Goal: Transaction & Acquisition: Purchase product/service

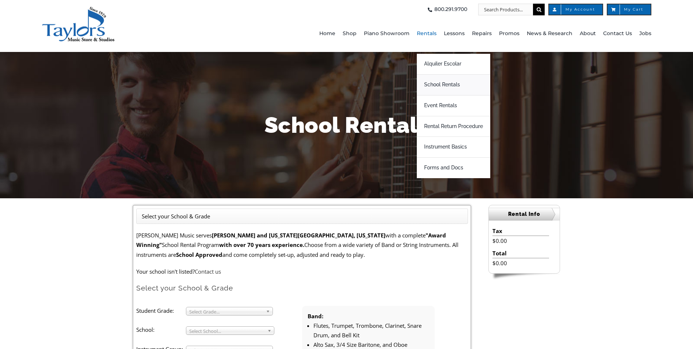
click at [436, 84] on span "School Rentals" at bounding box center [442, 85] width 36 height 12
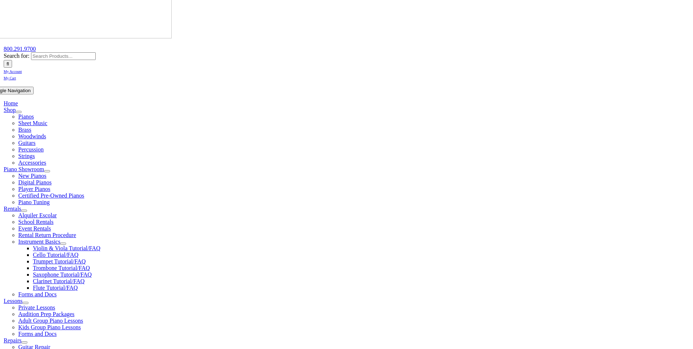
scroll to position [110, 0]
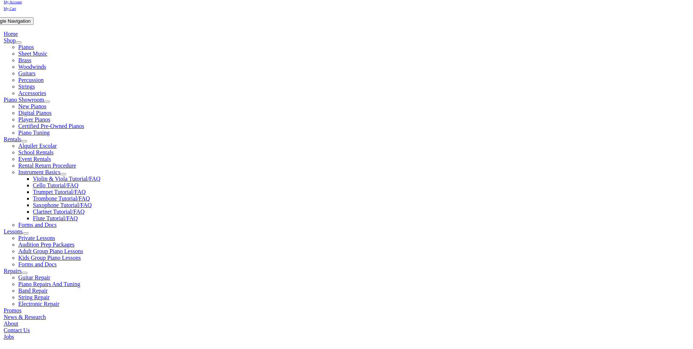
scroll to position [146, 0]
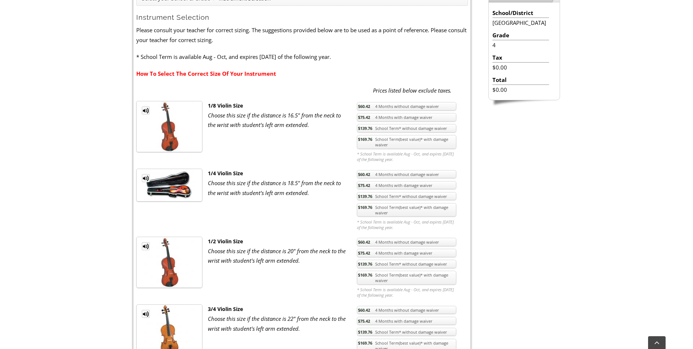
scroll to position [219, 0]
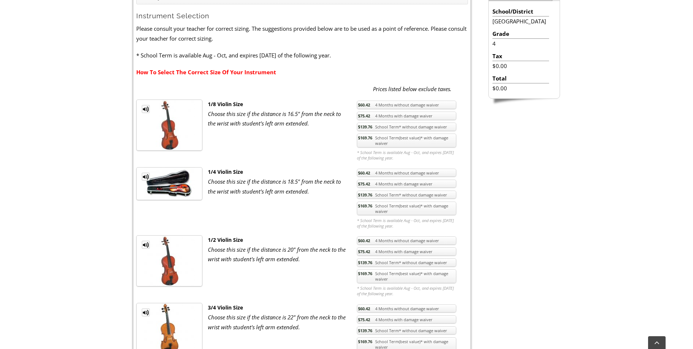
click at [403, 276] on link "$169.76 School Term(best value)* with damage waiver" at bounding box center [406, 276] width 99 height 14
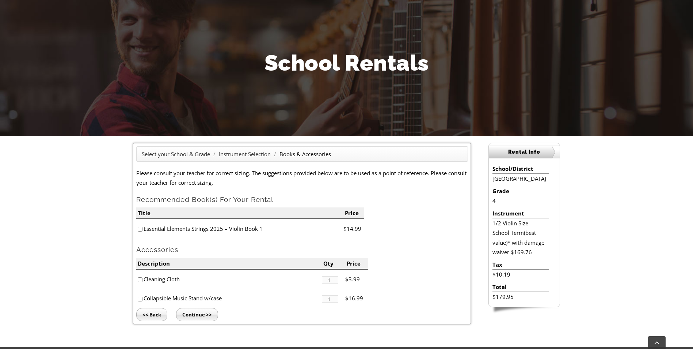
scroll to position [110, 0]
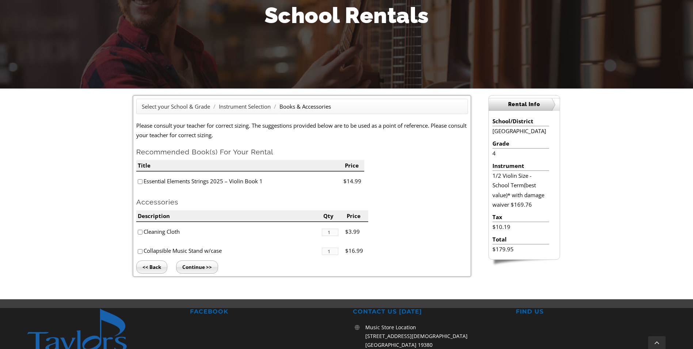
click at [142, 183] on input"] "checkbox" at bounding box center [140, 181] width 5 height 5
checkbox input"] "true"
click at [139, 252] on input"] "checkbox" at bounding box center [140, 251] width 5 height 5
checkbox input"] "true"
click at [210, 264] on input "Continue >>" at bounding box center [197, 266] width 42 height 13
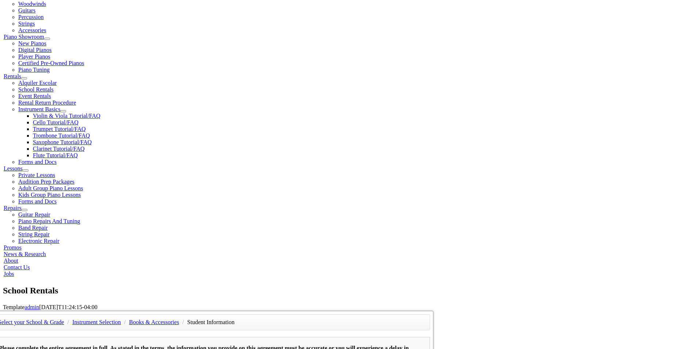
scroll to position [219, 0]
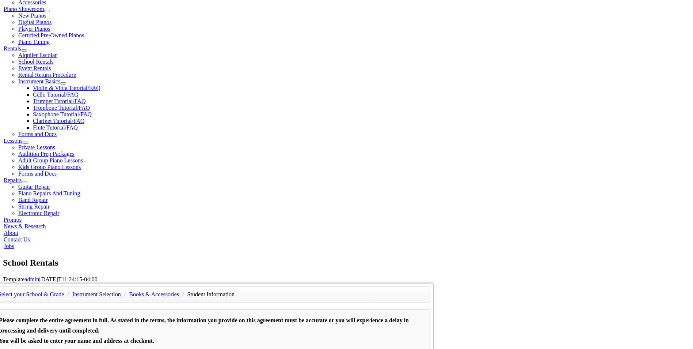
type input "1"
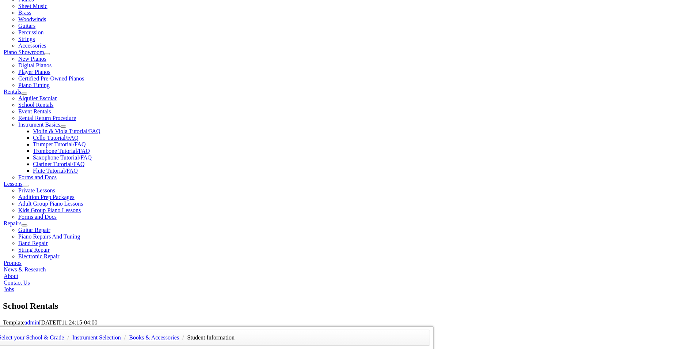
scroll to position [73, 0]
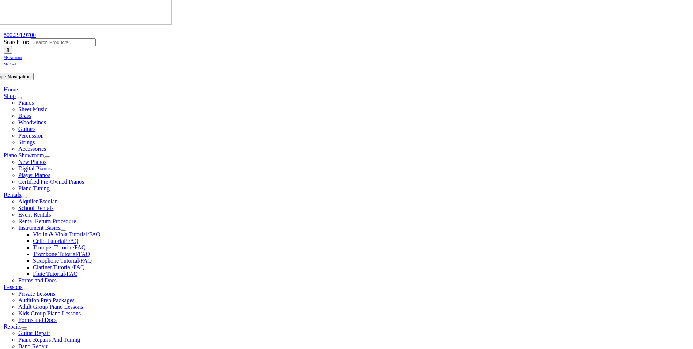
type input "Nina"
type input "Miele"
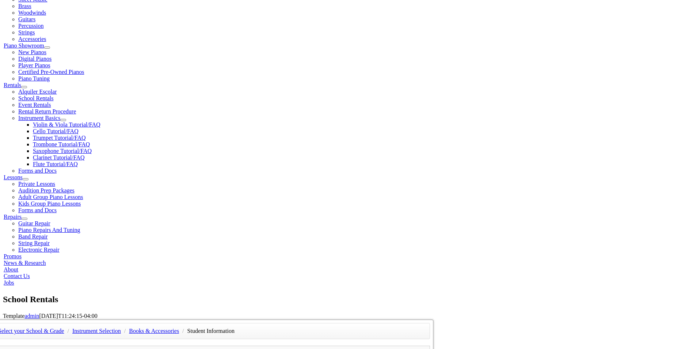
scroll to position [219, 0]
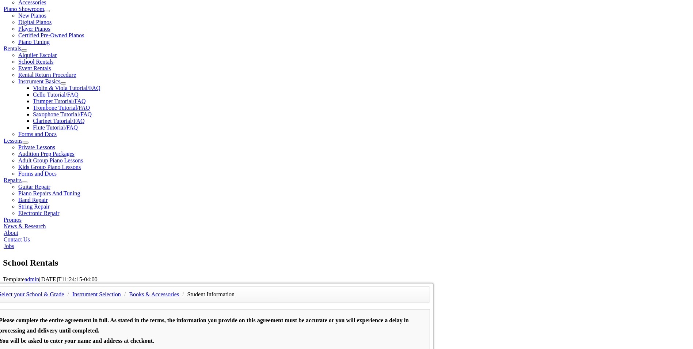
type input "N"
type input "Child Guidance"
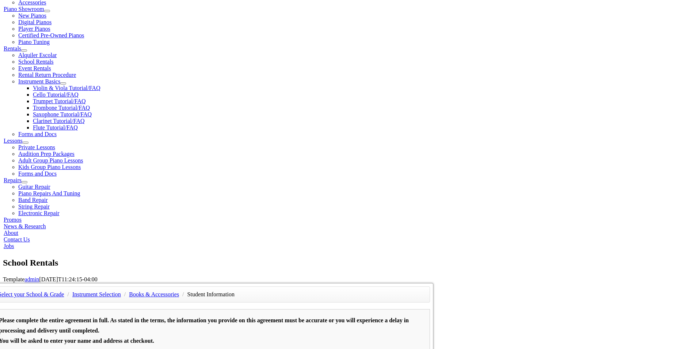
type input "30389325"
type input "04/16/1992"
type input "Matt Miele"
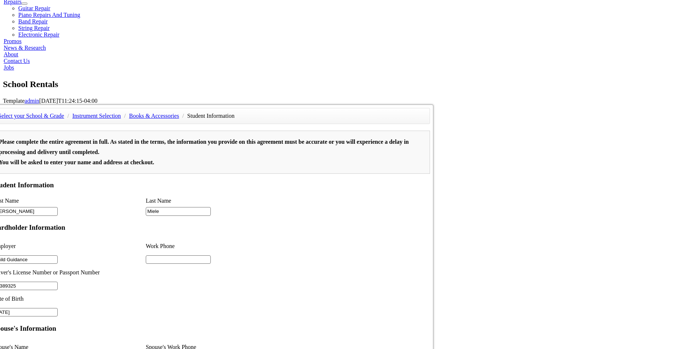
scroll to position [402, 0]
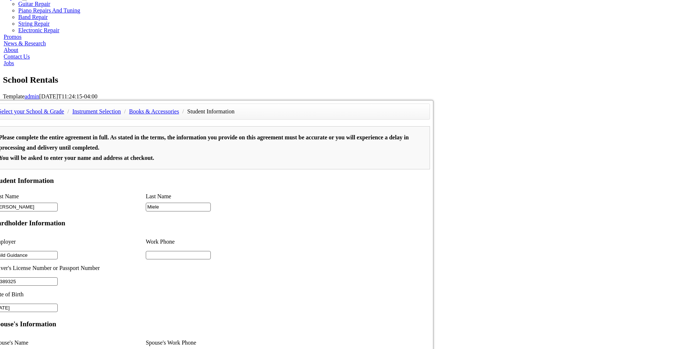
type input "QCI Excavating"
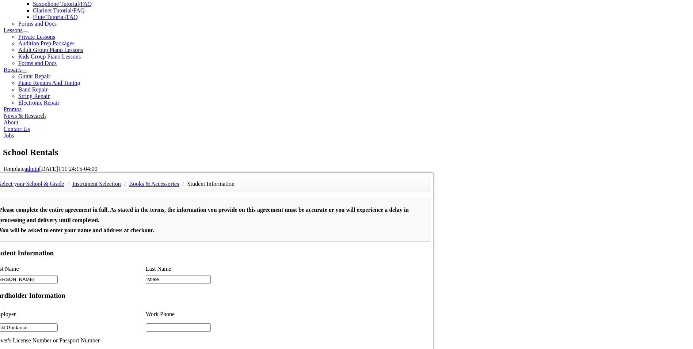
scroll to position [329, 0]
type input "6108091566"
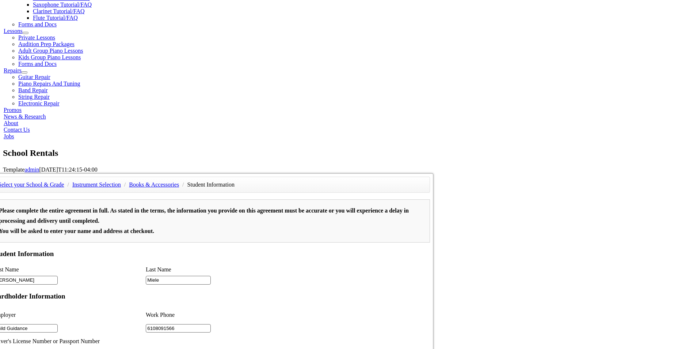
drag, startPoint x: 284, startPoint y: 27, endPoint x: 277, endPoint y: 25, distance: 6.9
click at [211, 324] on input "6108091566" at bounding box center [178, 328] width 65 height 9
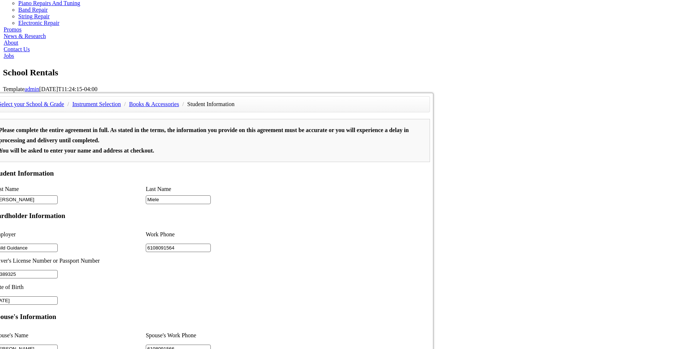
scroll to position [475, 0]
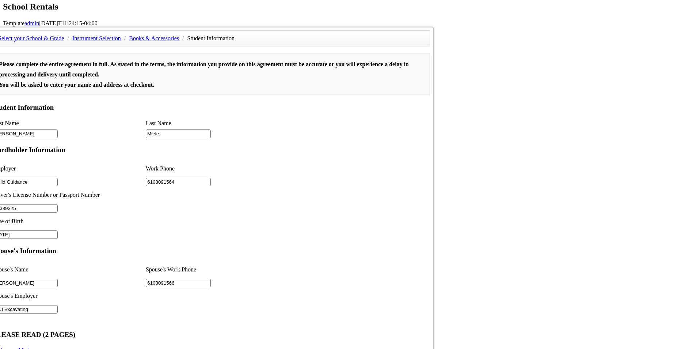
type input "6108091564"
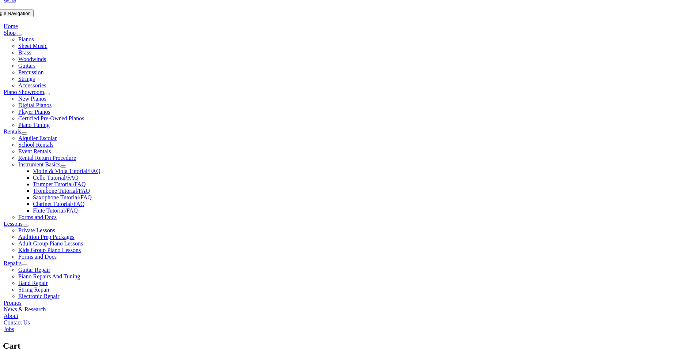
scroll to position [183, 0]
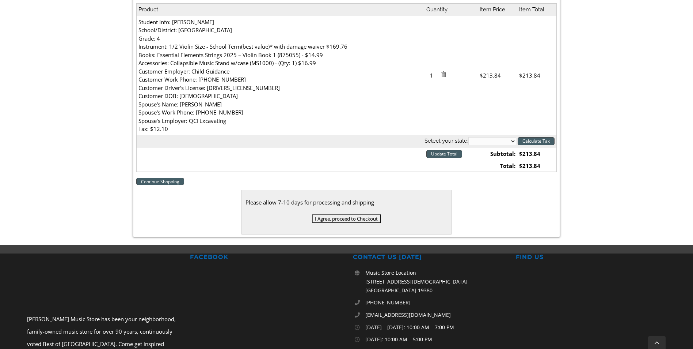
scroll to position [292, 0]
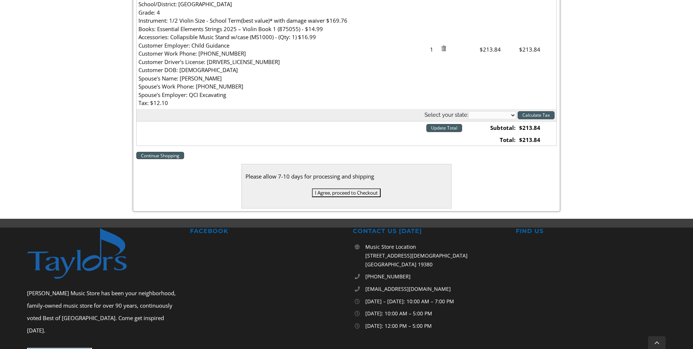
click at [336, 194] on input "I Agree, proceed to Checkout" at bounding box center [346, 192] width 69 height 9
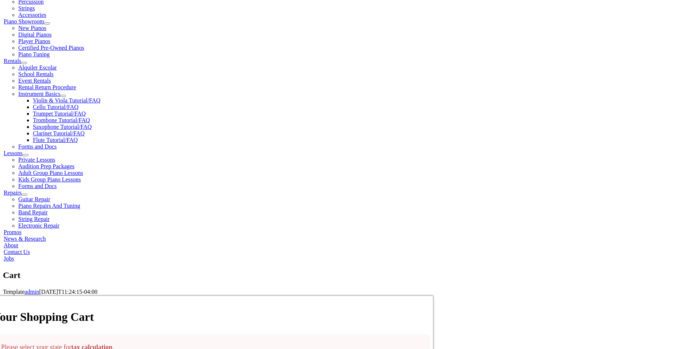
scroll to position [219, 0]
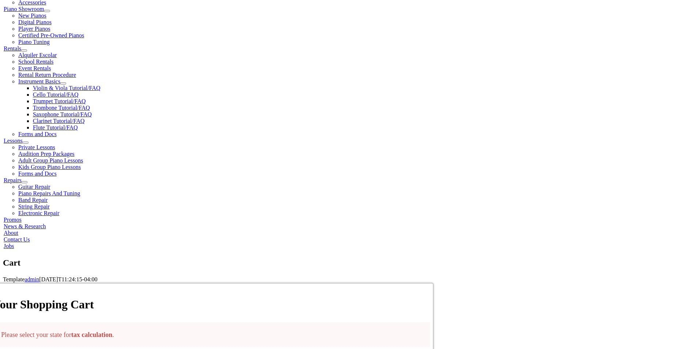
select select "PA"
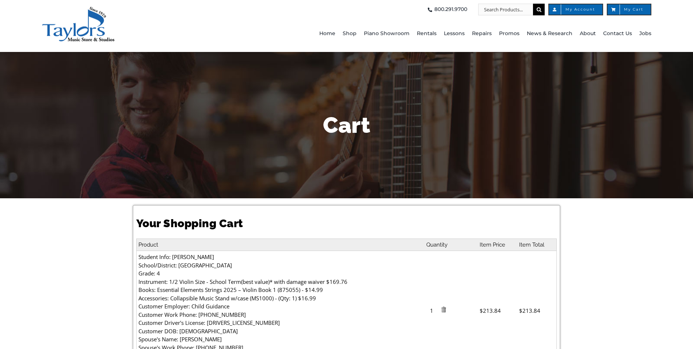
select select "PA"
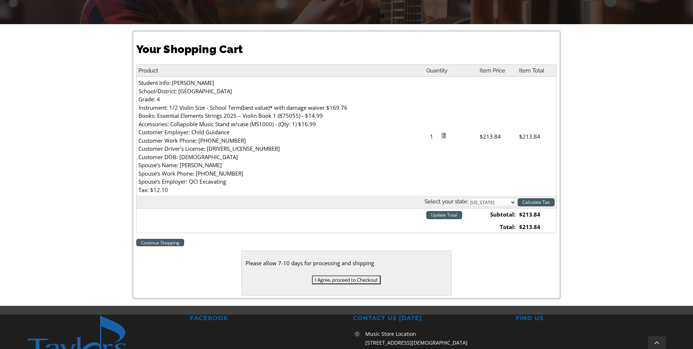
scroll to position [183, 0]
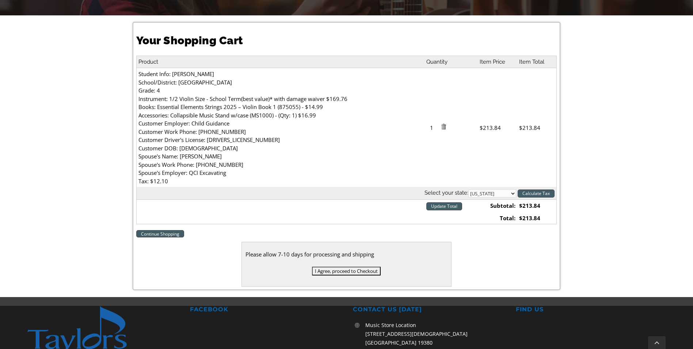
click at [357, 271] on input "I Agree, proceed to Checkout" at bounding box center [346, 270] width 69 height 9
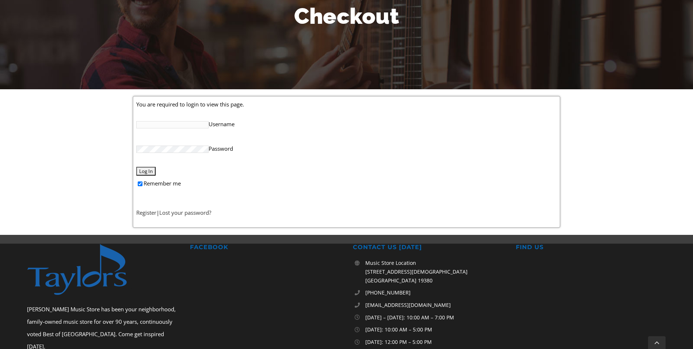
scroll to position [146, 0]
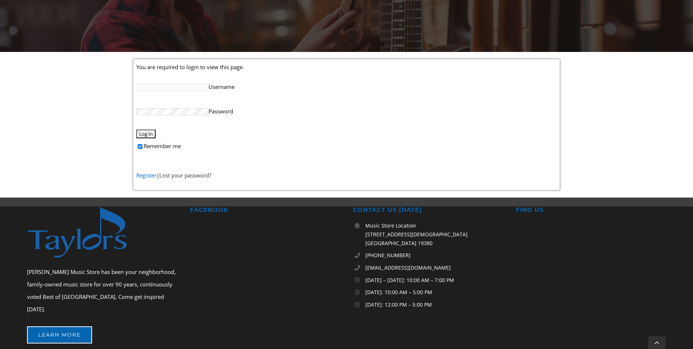
click at [145, 174] on link "Register" at bounding box center [146, 174] width 20 height 7
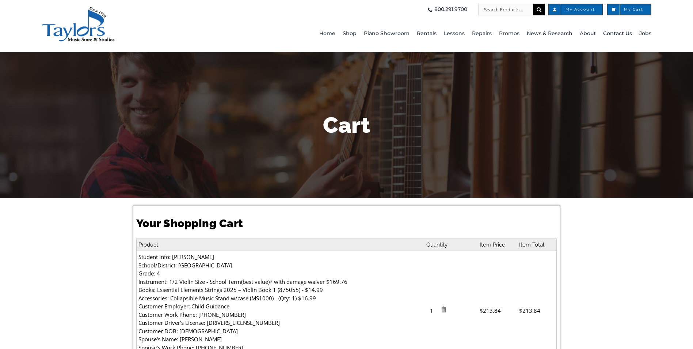
select select "PA"
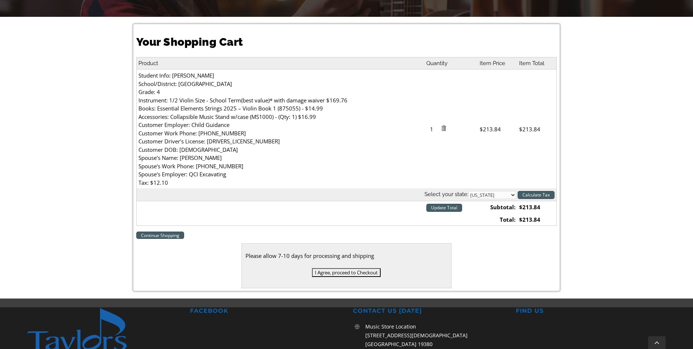
scroll to position [183, 0]
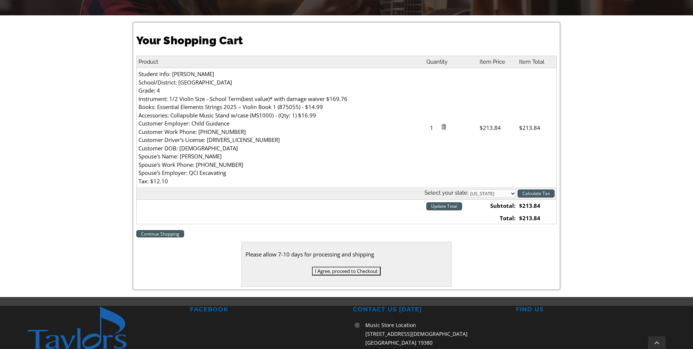
click at [343, 269] on input "I Agree, proceed to Checkout" at bounding box center [346, 270] width 69 height 9
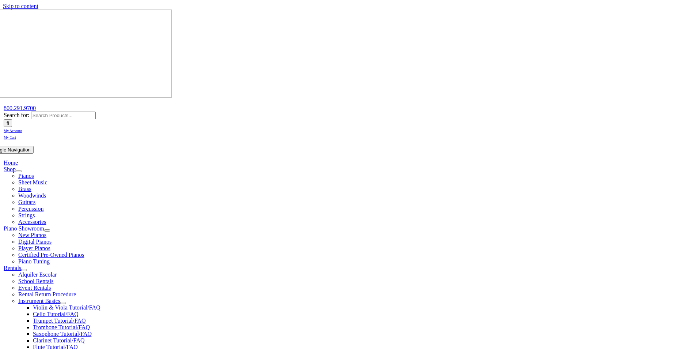
select select
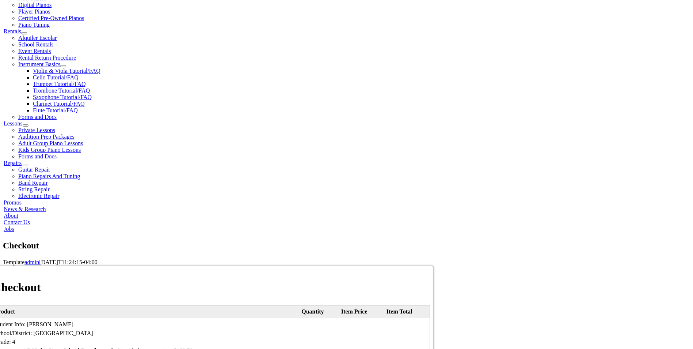
scroll to position [256, 0]
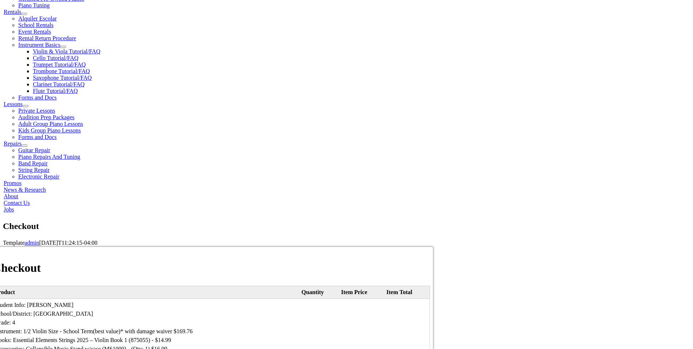
type input "Nicolletta"
type input "Miele"
type input "2203 State Rd"
type input "OXFORD"
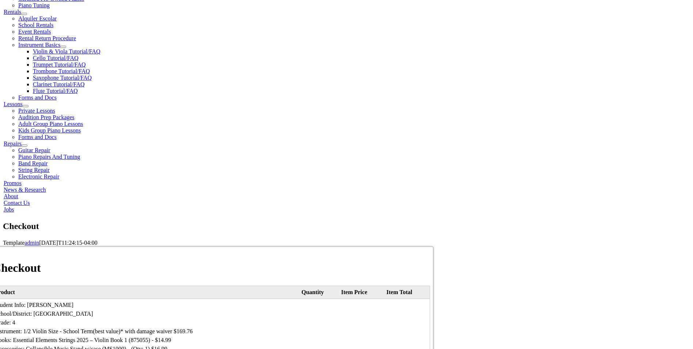
select select "PA"
type input "19363"
select select "visa"
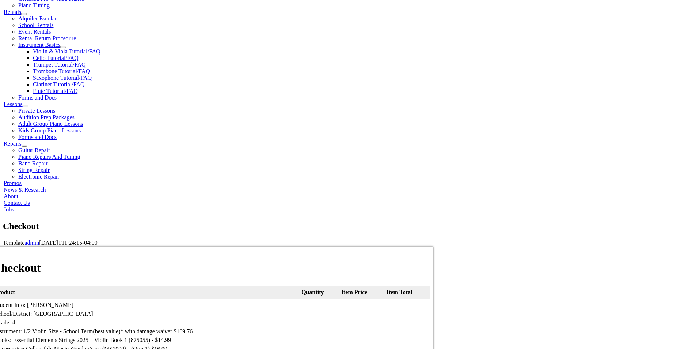
type input "4860141688633570"
select select "12"
select select "2025"
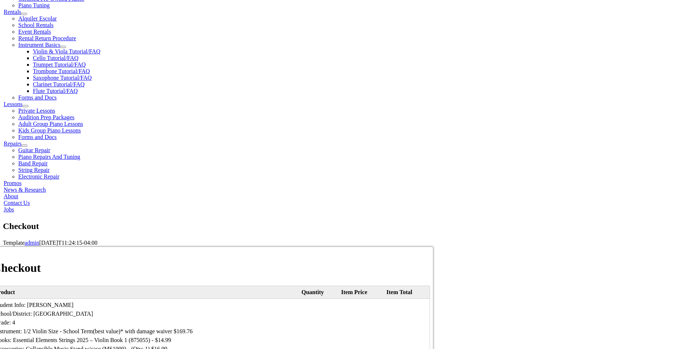
type input "6108091564"
type input "tinynic1234@gmail.com"
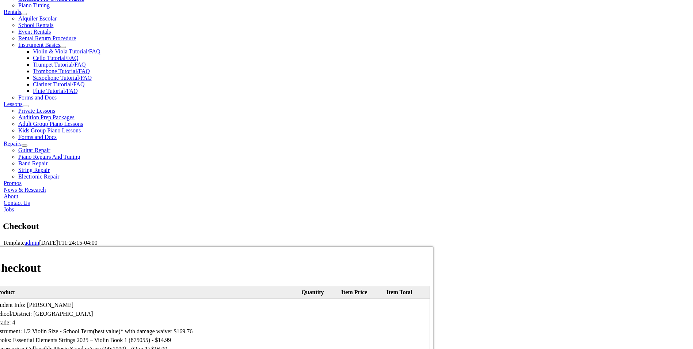
type input "996"
